Goal: Task Accomplishment & Management: Manage account settings

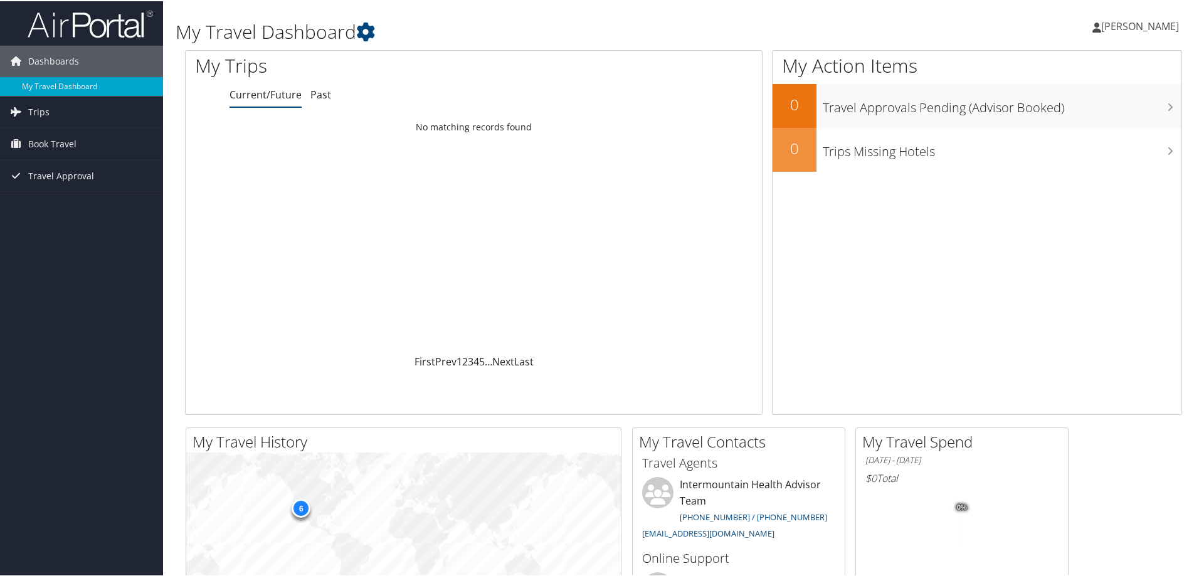
click at [1145, 23] on span "[PERSON_NAME]" at bounding box center [1140, 25] width 78 height 14
click at [1096, 66] on link "My Settings" at bounding box center [1106, 68] width 140 height 21
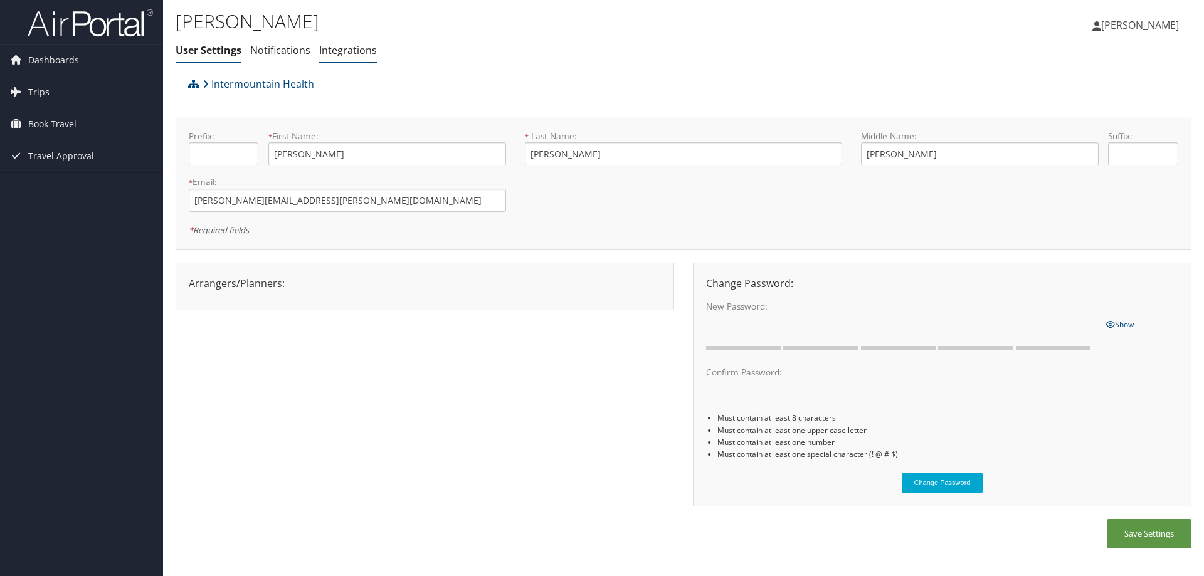
click at [347, 56] on link "Integrations" at bounding box center [348, 50] width 58 height 14
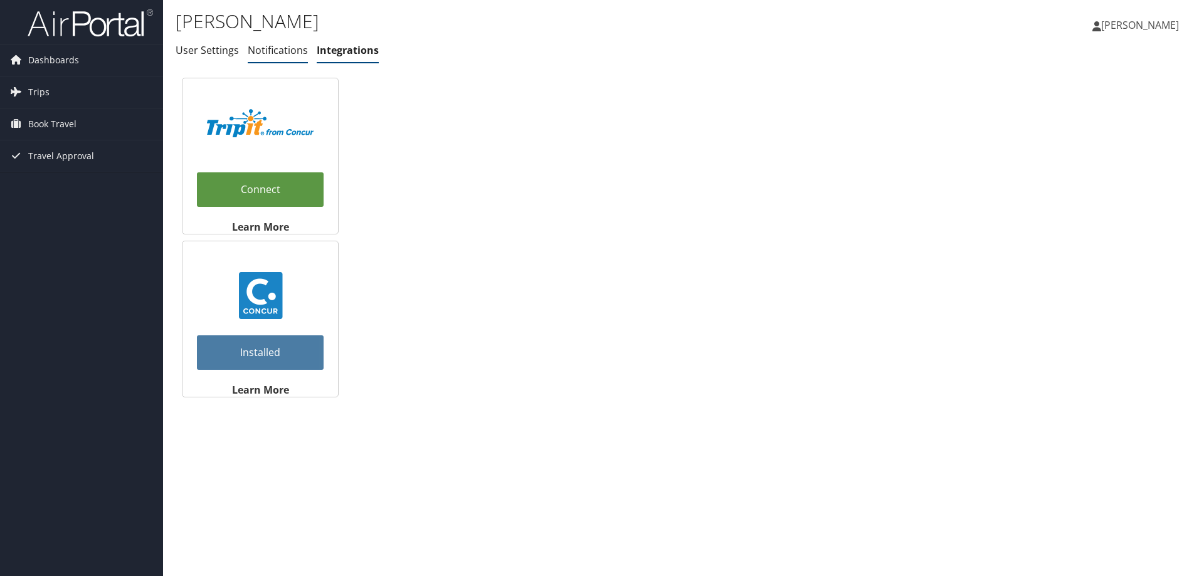
drag, startPoint x: 273, startPoint y: 41, endPoint x: 256, endPoint y: 51, distance: 19.4
click at [273, 42] on li "Notifications" at bounding box center [278, 50] width 60 height 23
click at [207, 54] on link "User Settings" at bounding box center [207, 50] width 63 height 14
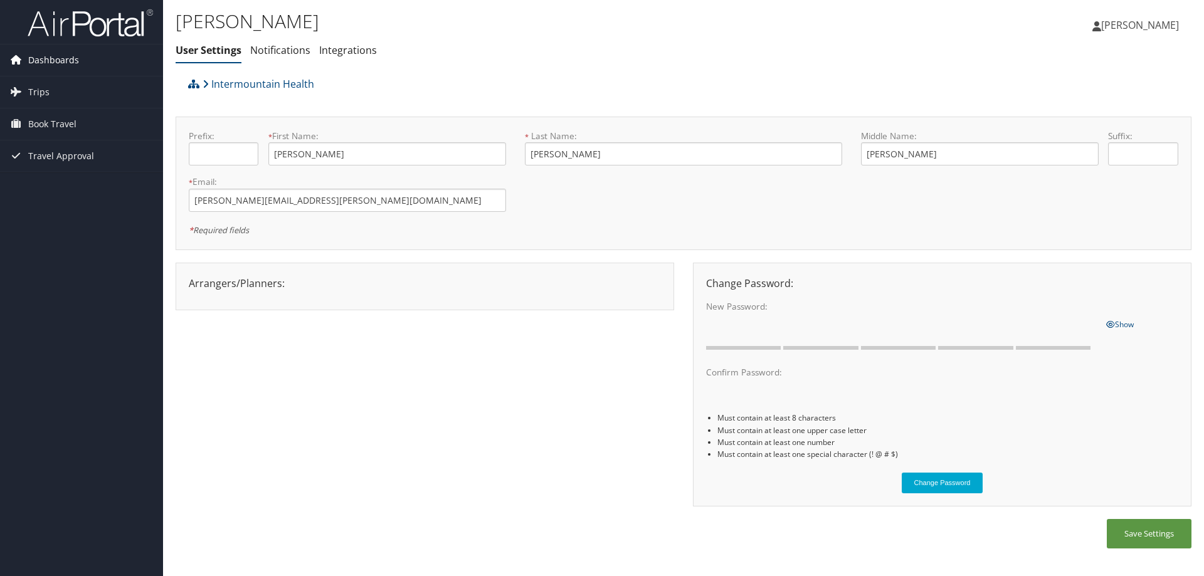
click at [95, 68] on link "Dashboards" at bounding box center [81, 60] width 163 height 31
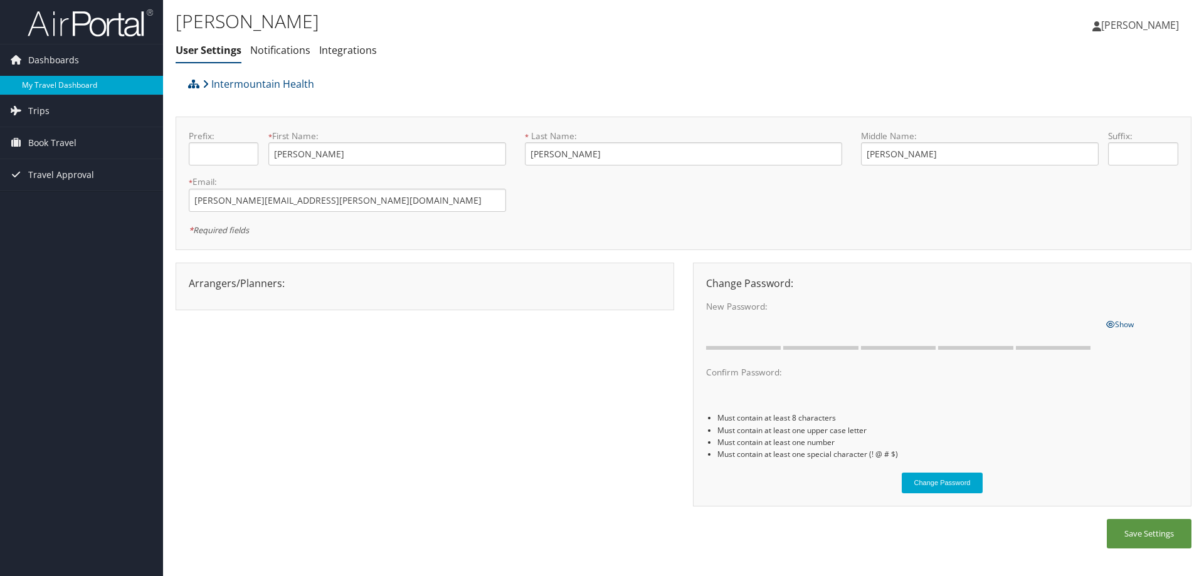
click at [88, 87] on link "My Travel Dashboard" at bounding box center [81, 85] width 163 height 19
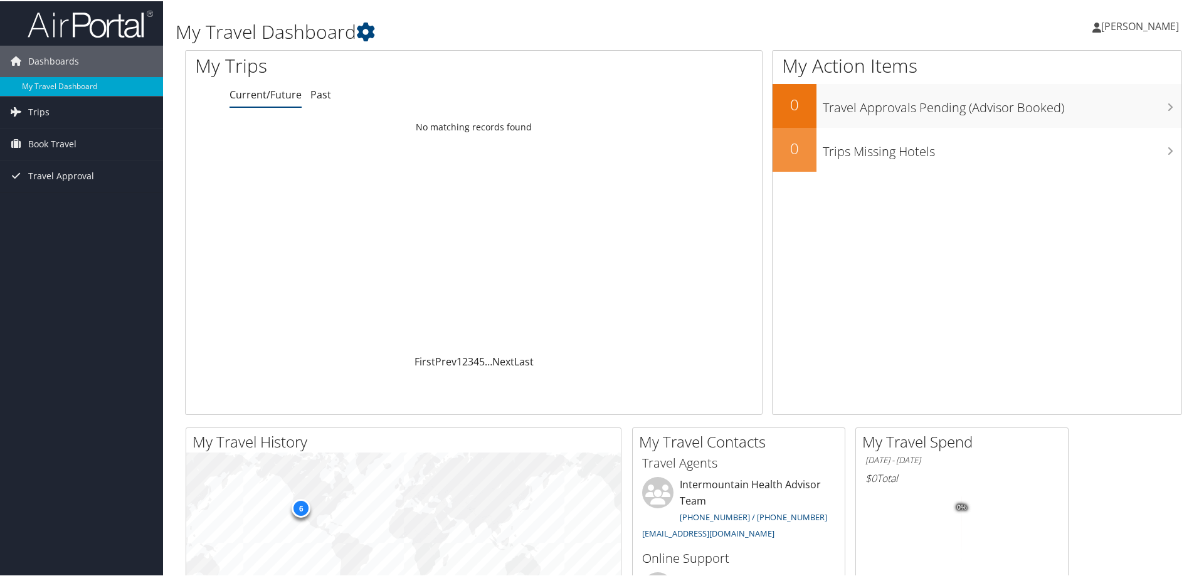
click at [1120, 29] on span "[PERSON_NAME]" at bounding box center [1140, 25] width 78 height 14
click at [1110, 110] on link "View Travel Profile" at bounding box center [1106, 111] width 140 height 21
click at [1134, 16] on link "[PERSON_NAME]" at bounding box center [1141, 25] width 99 height 38
click at [1189, 33] on div "Jonathan Peterson Jonathan Peterson My Settings Travel Agency Contacts View Tra…" at bounding box center [1002, 30] width 401 height 48
click at [1150, 68] on icon at bounding box center [1168, 63] width 37 height 21
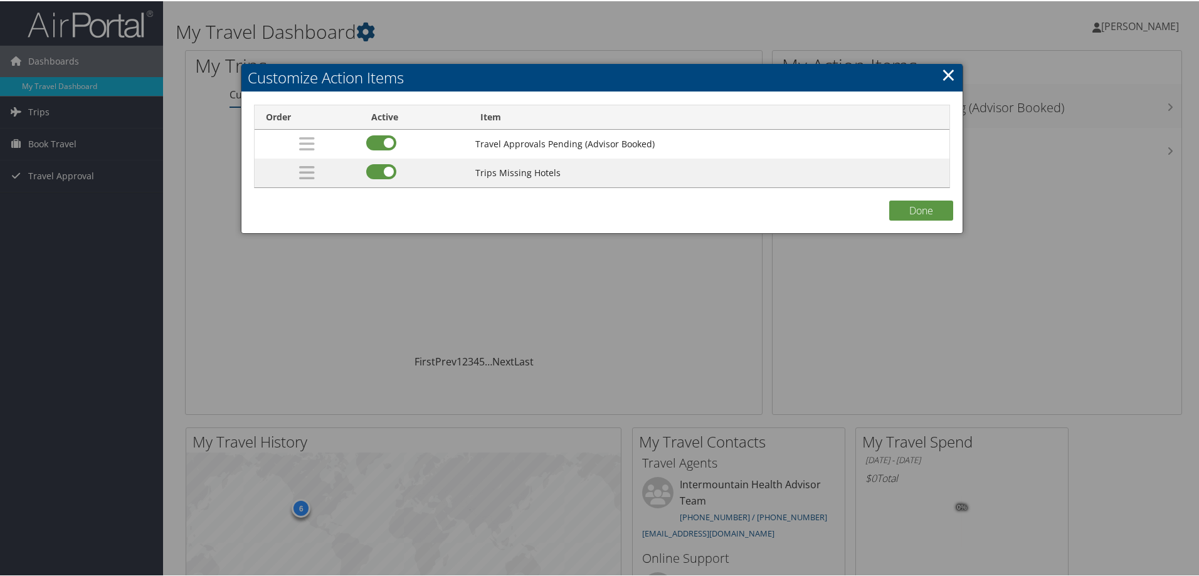
click at [952, 71] on h2 "Customize Action Items" at bounding box center [601, 77] width 721 height 28
click at [948, 73] on link "×" at bounding box center [948, 73] width 14 height 25
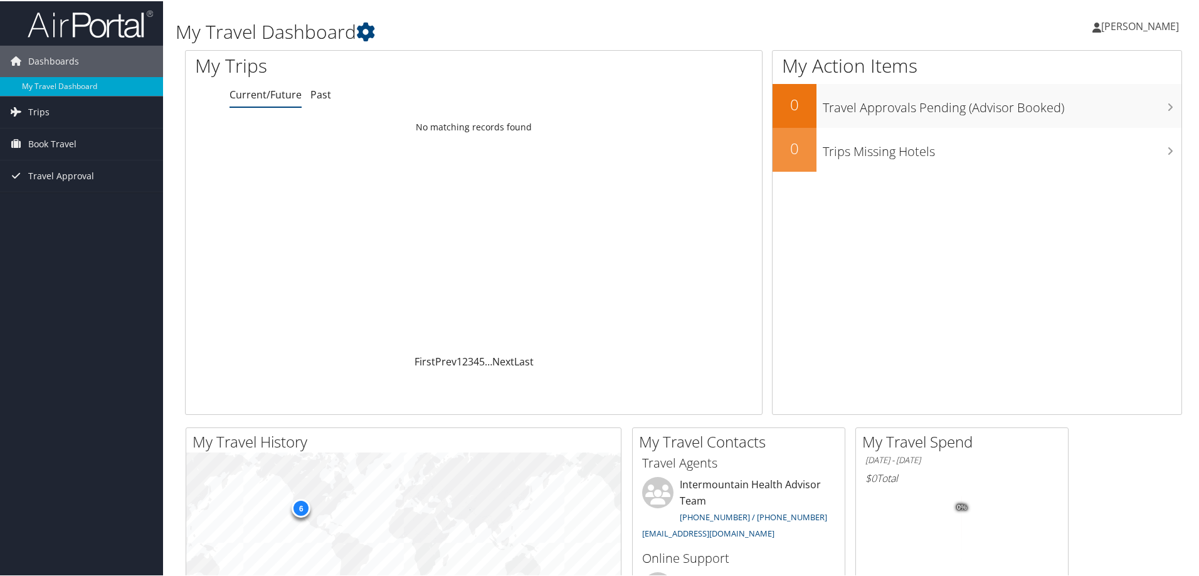
click at [1092, 28] on icon at bounding box center [1096, 26] width 9 height 10
click at [1115, 117] on link "View Travel Profile" at bounding box center [1106, 111] width 140 height 21
